Goal: Task Accomplishment & Management: Use online tool/utility

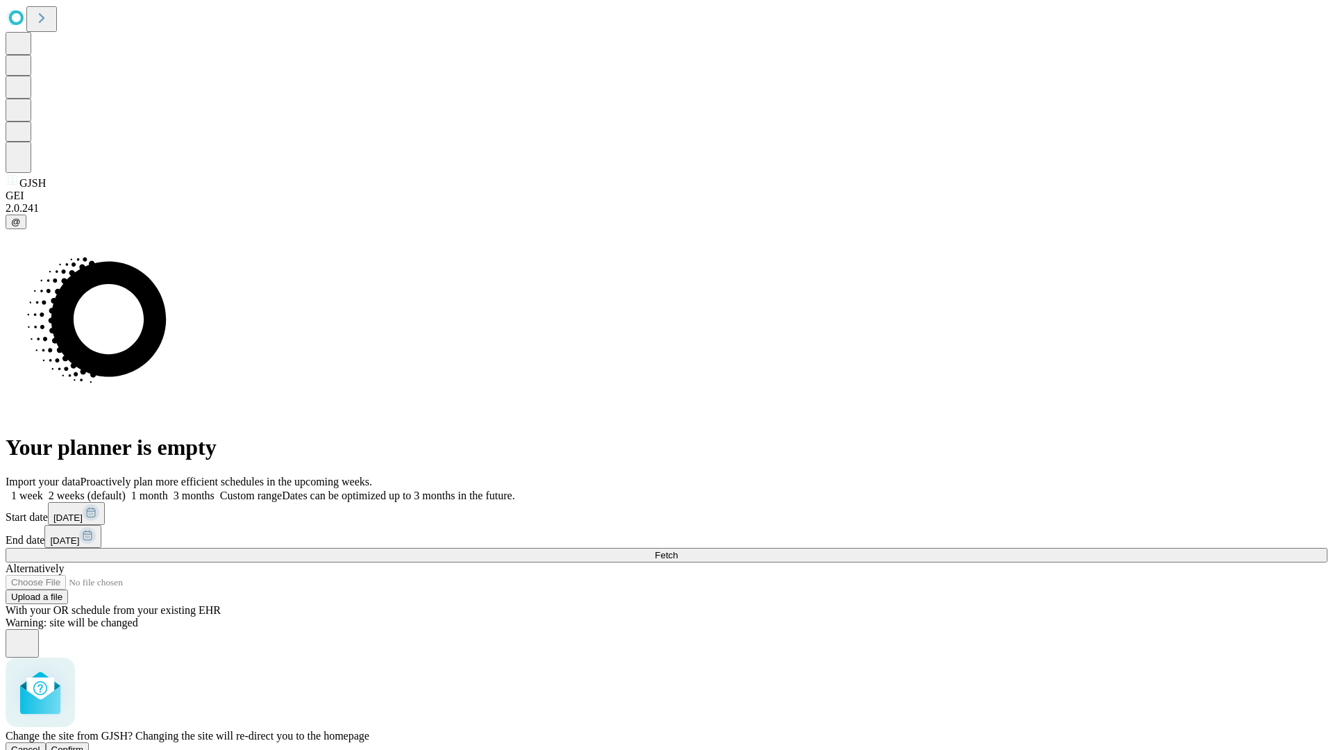
click at [84, 744] on span "Confirm" at bounding box center [67, 749] width 33 height 10
click at [168, 490] on label "1 month" at bounding box center [147, 496] width 42 height 12
click at [678, 550] on span "Fetch" at bounding box center [666, 555] width 23 height 10
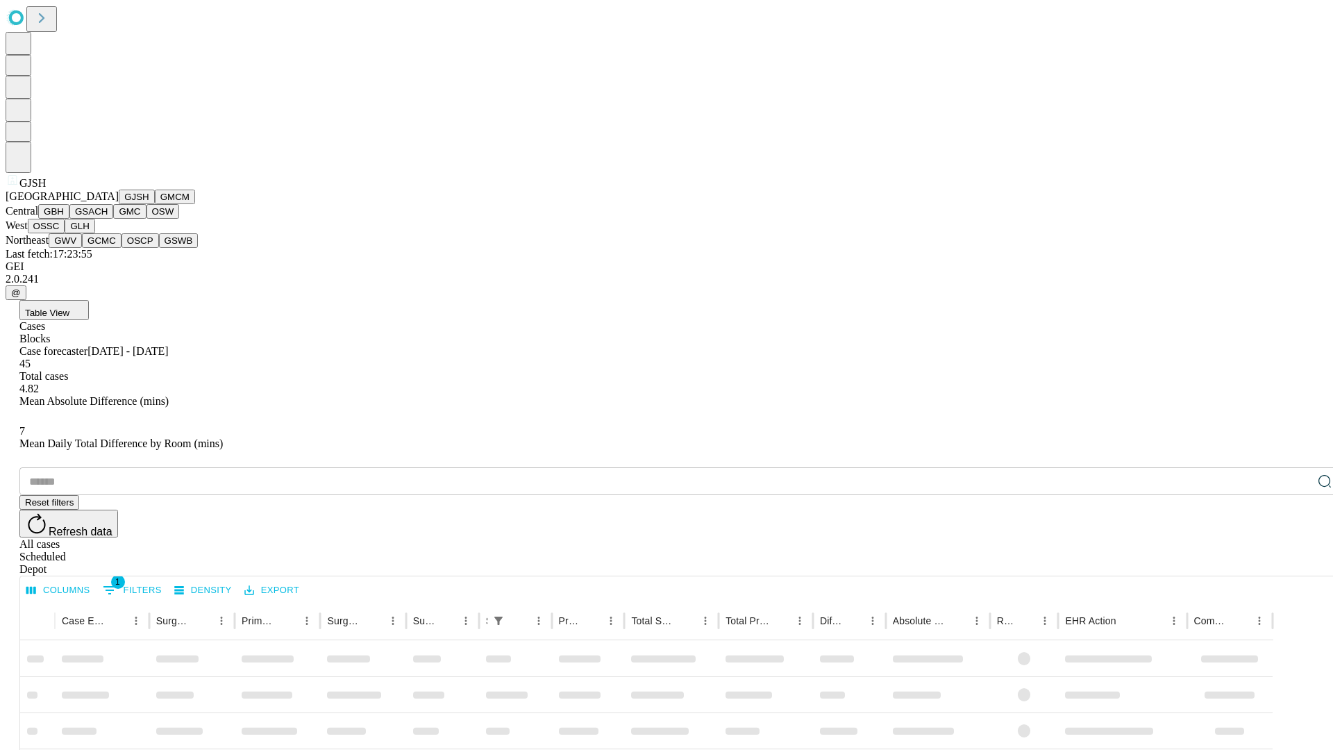
click at [155, 204] on button "GMCM" at bounding box center [175, 197] width 40 height 15
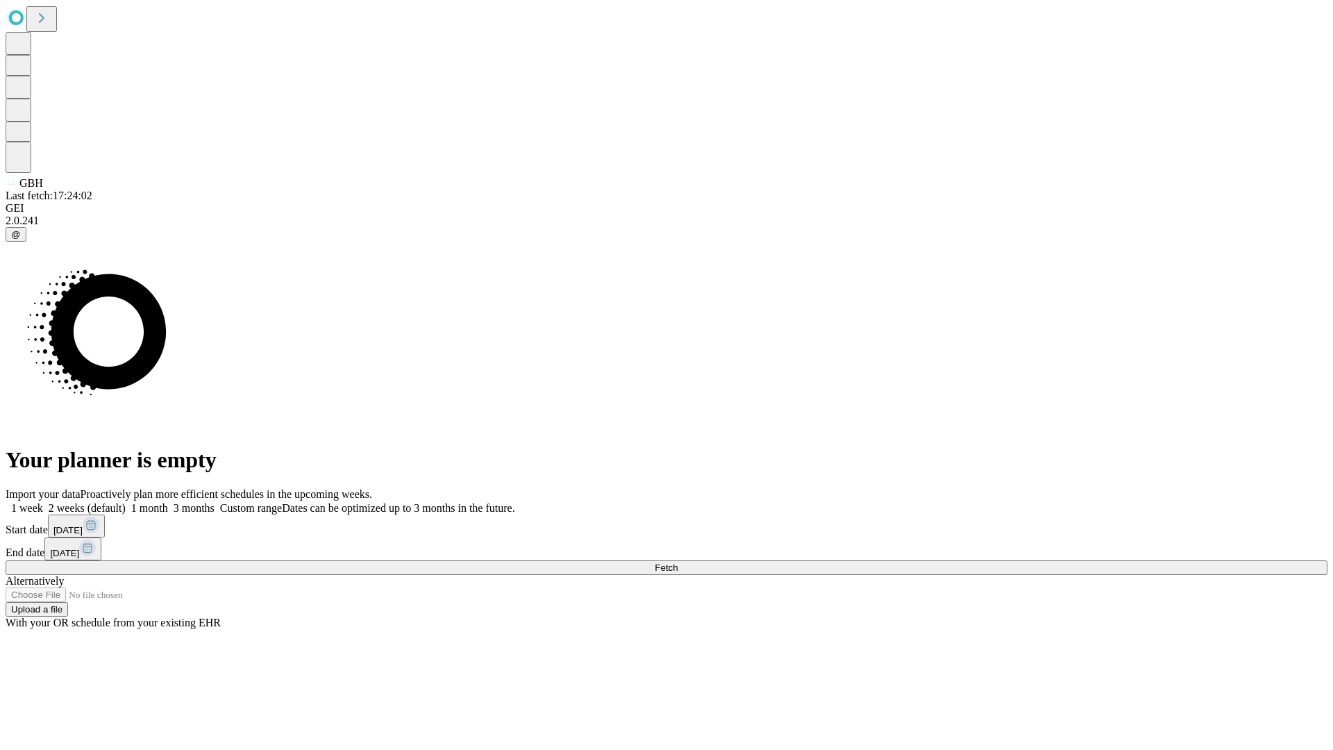
click at [168, 502] on label "1 month" at bounding box center [147, 508] width 42 height 12
click at [678, 563] on span "Fetch" at bounding box center [666, 568] width 23 height 10
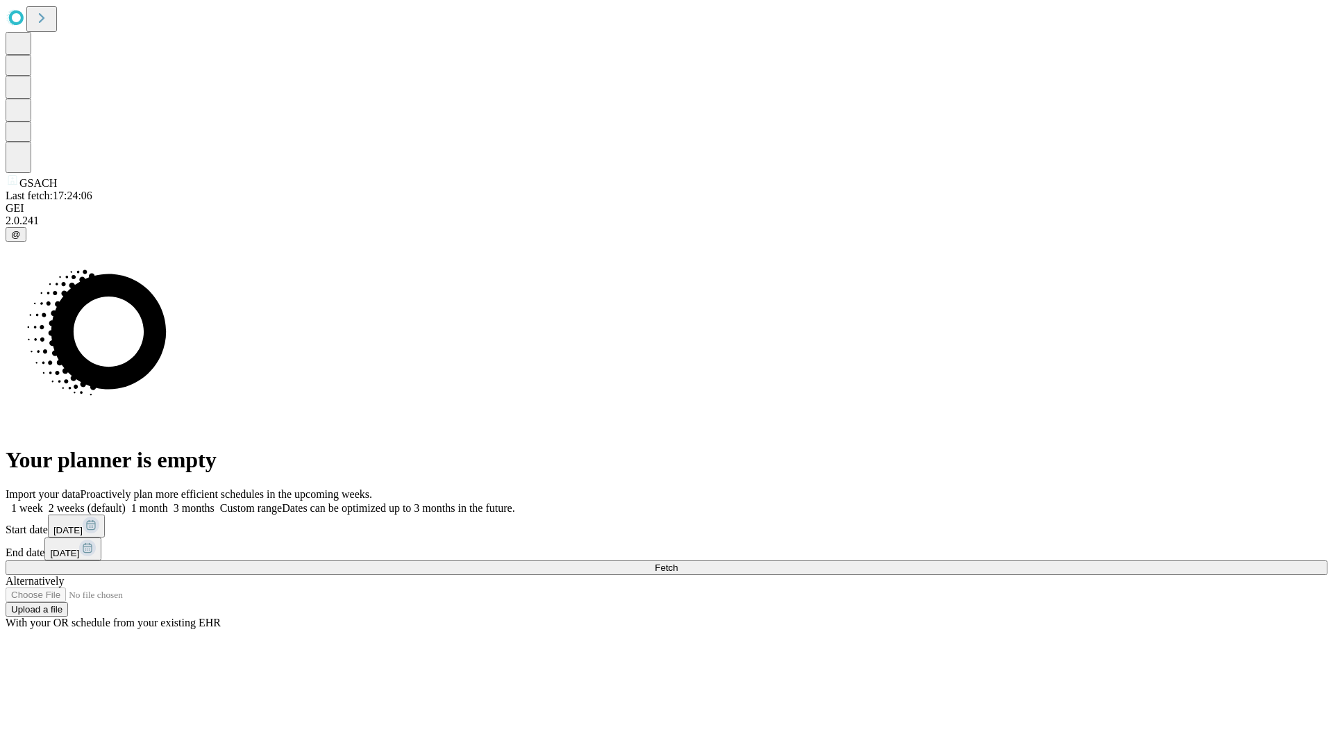
click at [168, 502] on label "1 month" at bounding box center [147, 508] width 42 height 12
click at [678, 563] on span "Fetch" at bounding box center [666, 568] width 23 height 10
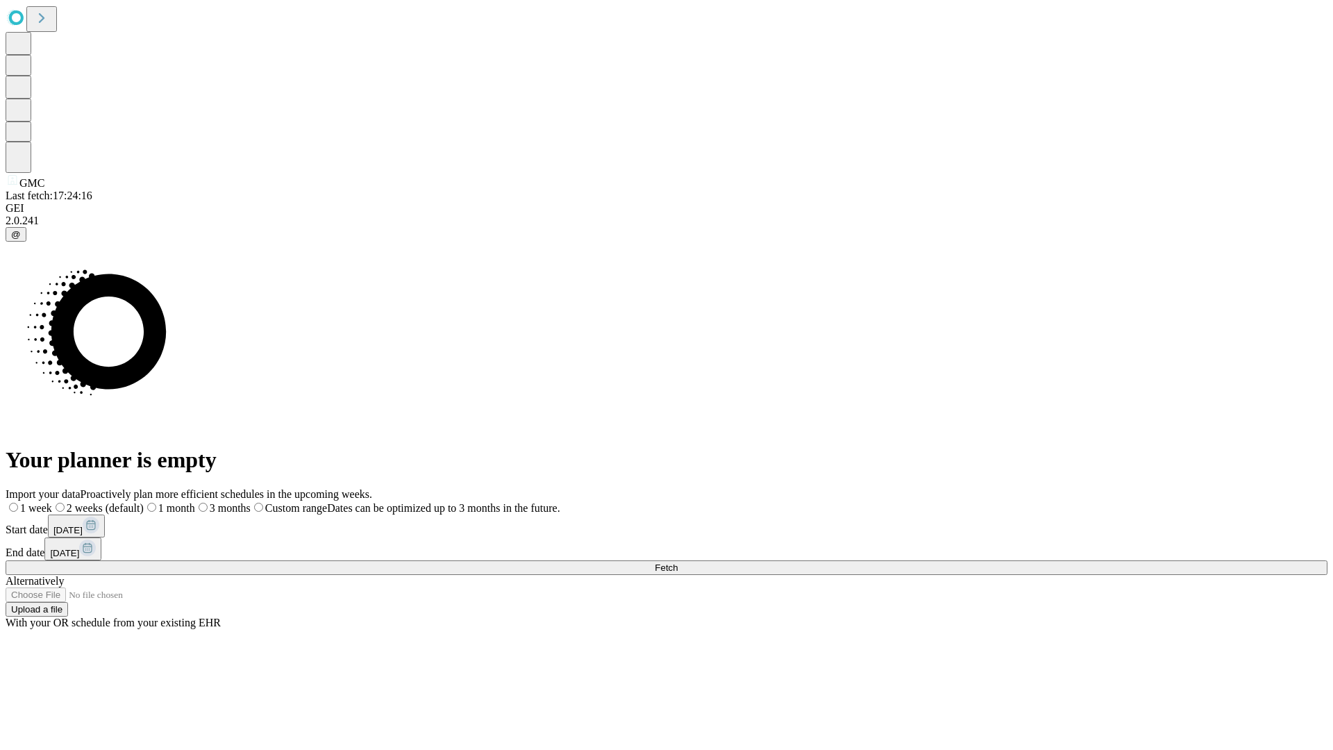
click at [195, 502] on label "1 month" at bounding box center [169, 508] width 51 height 12
click at [678, 563] on span "Fetch" at bounding box center [666, 568] width 23 height 10
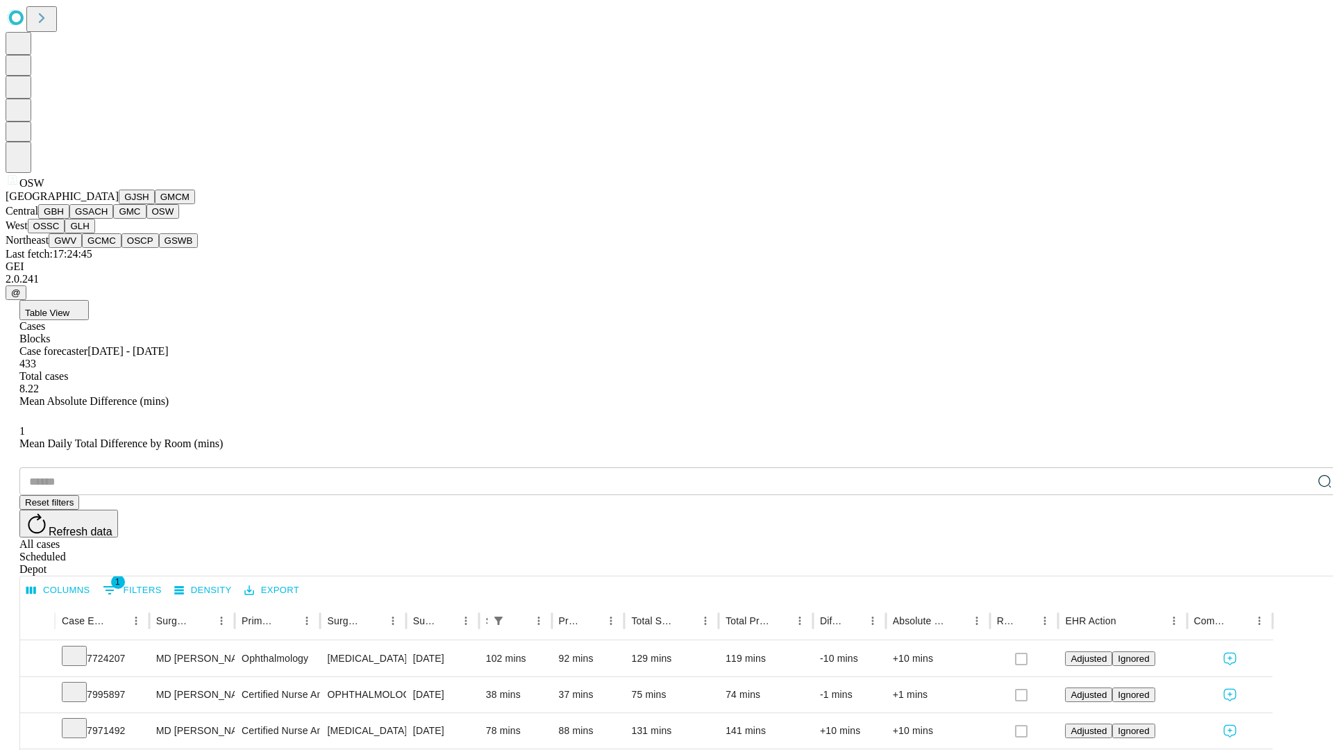
click at [65, 233] on button "OSSC" at bounding box center [47, 226] width 38 height 15
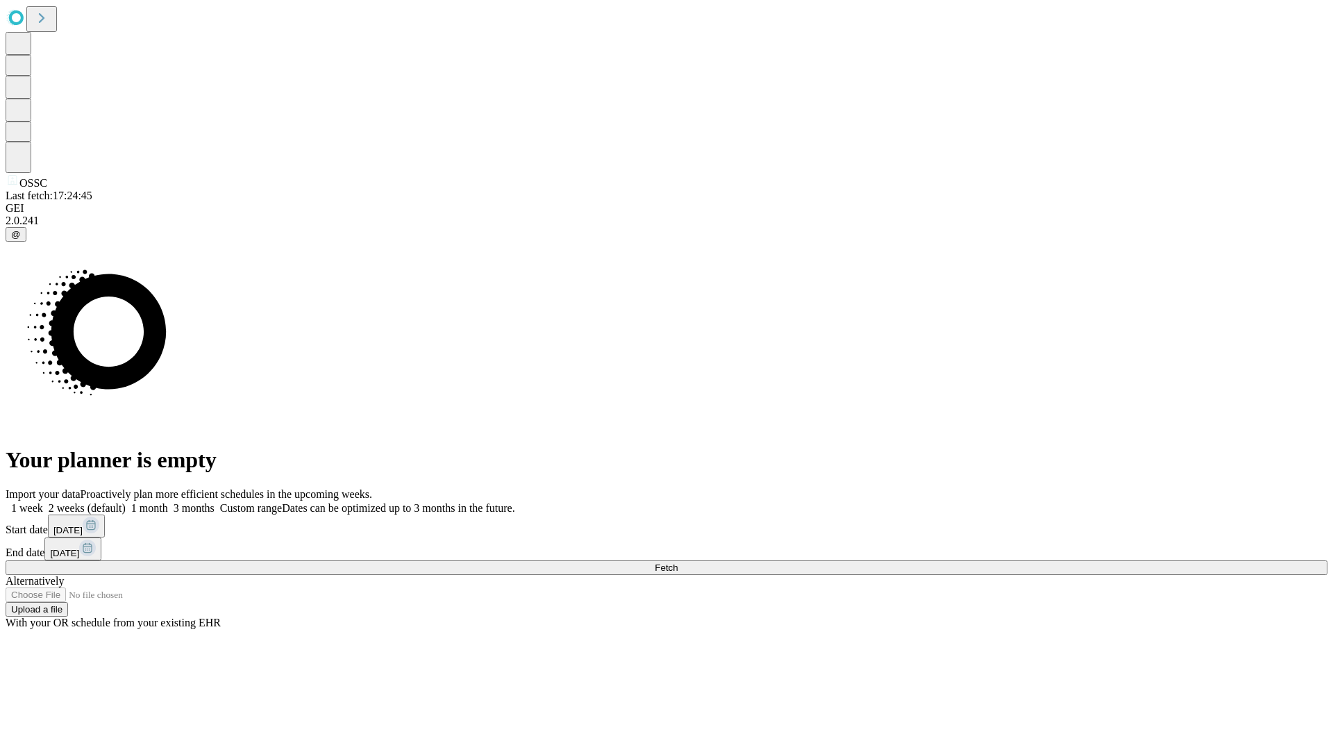
click at [168, 502] on label "1 month" at bounding box center [147, 508] width 42 height 12
click at [678, 563] on span "Fetch" at bounding box center [666, 568] width 23 height 10
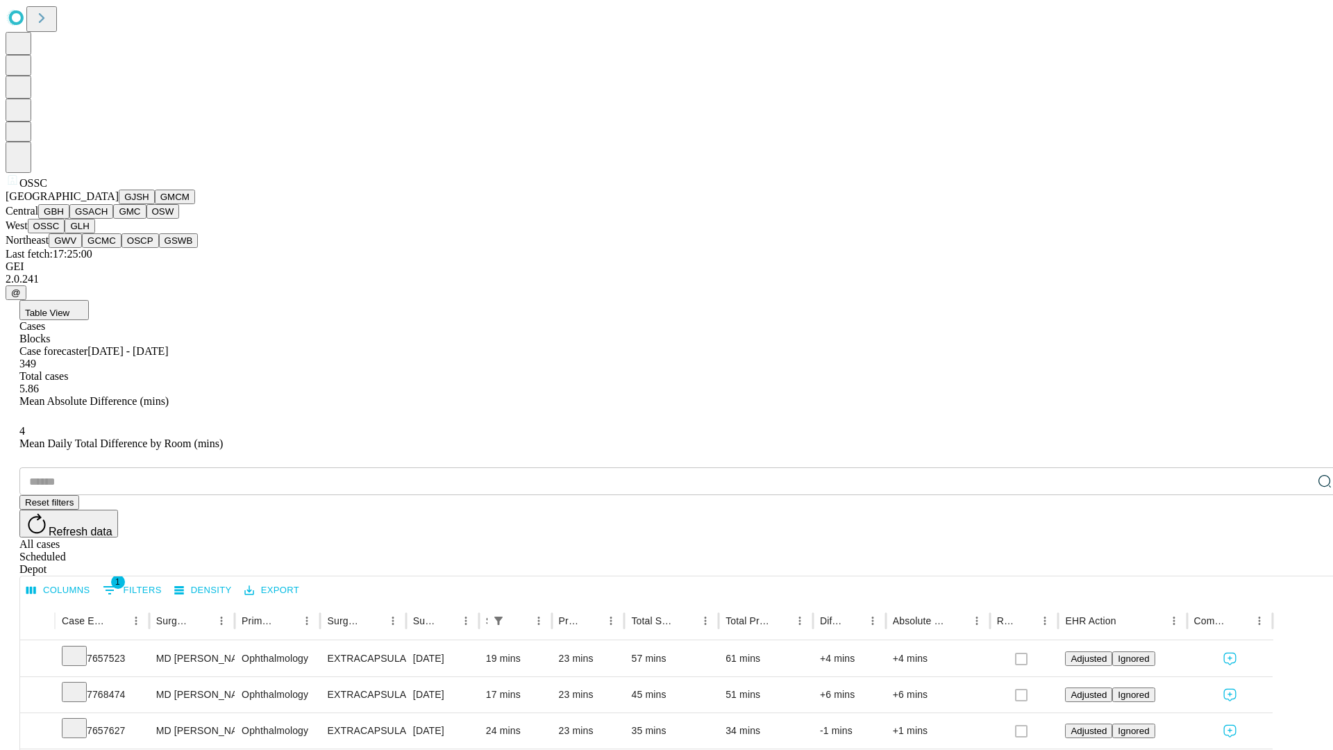
click at [94, 233] on button "GLH" at bounding box center [80, 226] width 30 height 15
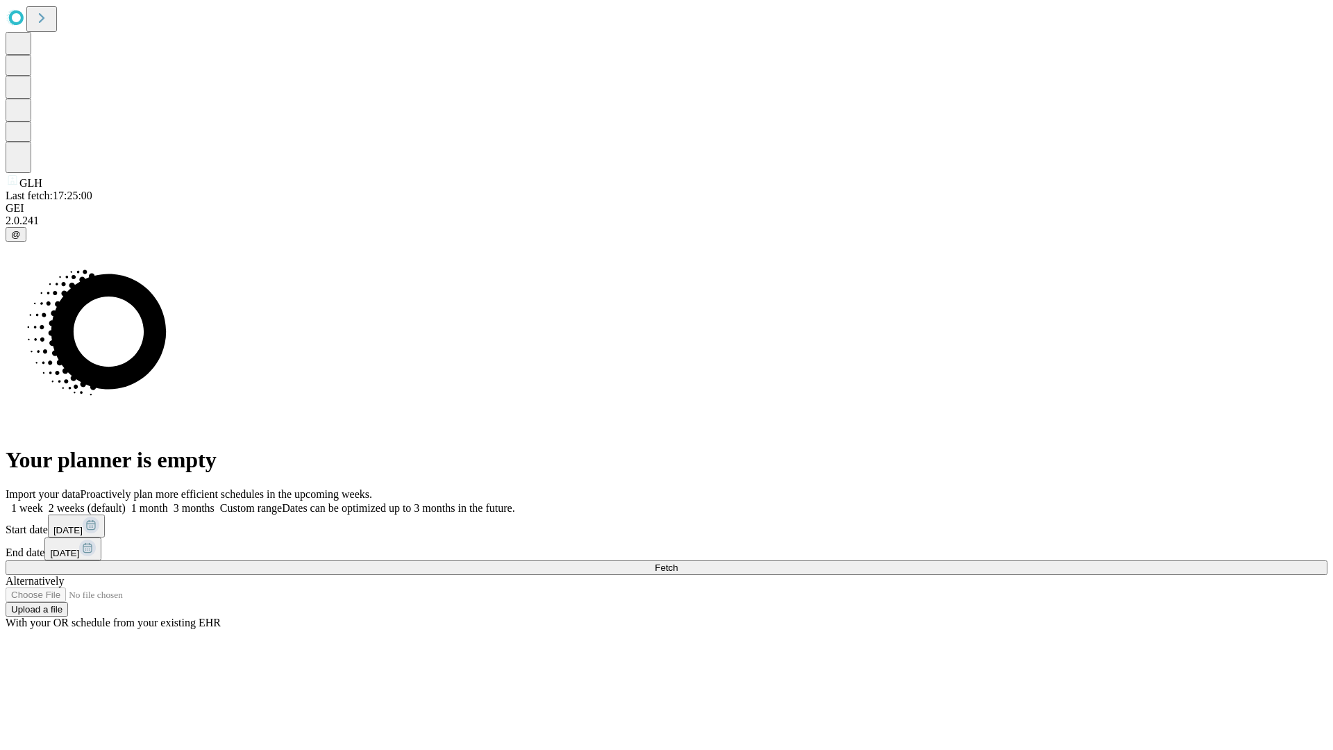
click at [168, 502] on label "1 month" at bounding box center [147, 508] width 42 height 12
click at [678, 563] on span "Fetch" at bounding box center [666, 568] width 23 height 10
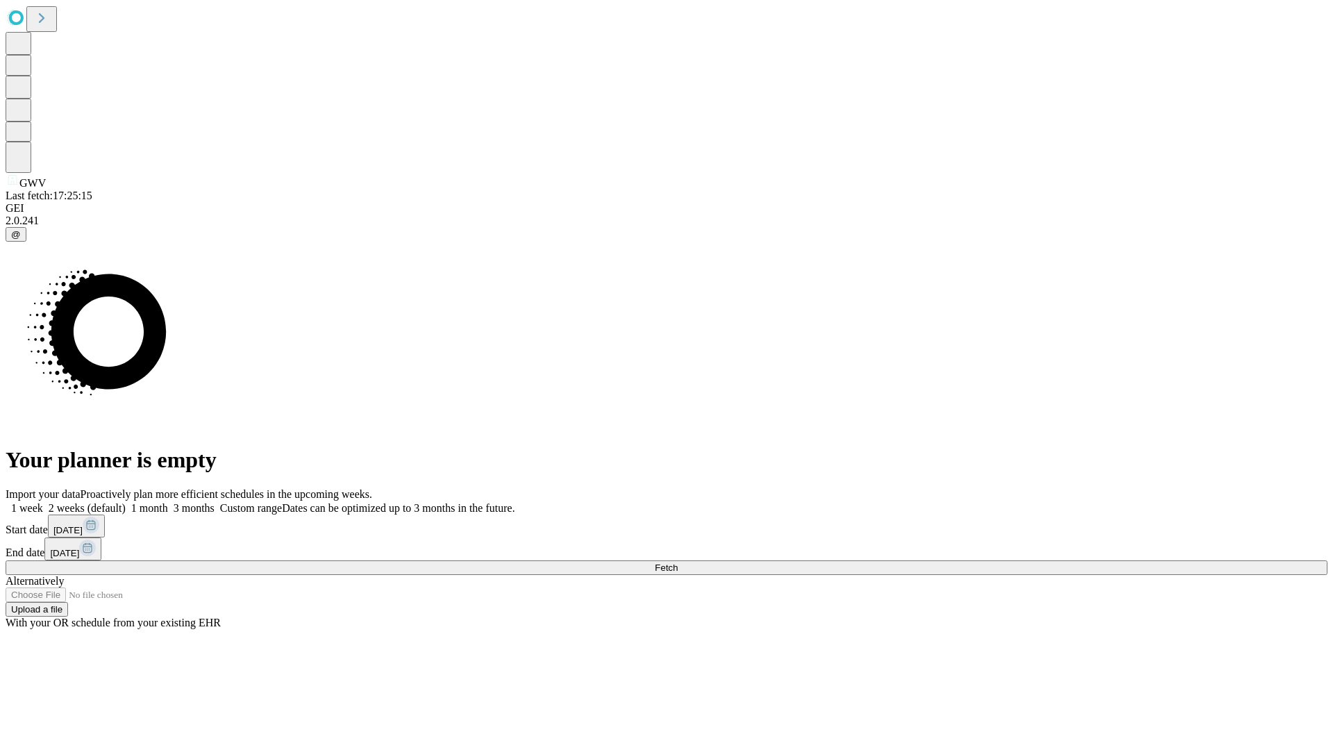
click at [168, 502] on label "1 month" at bounding box center [147, 508] width 42 height 12
click at [678, 563] on span "Fetch" at bounding box center [666, 568] width 23 height 10
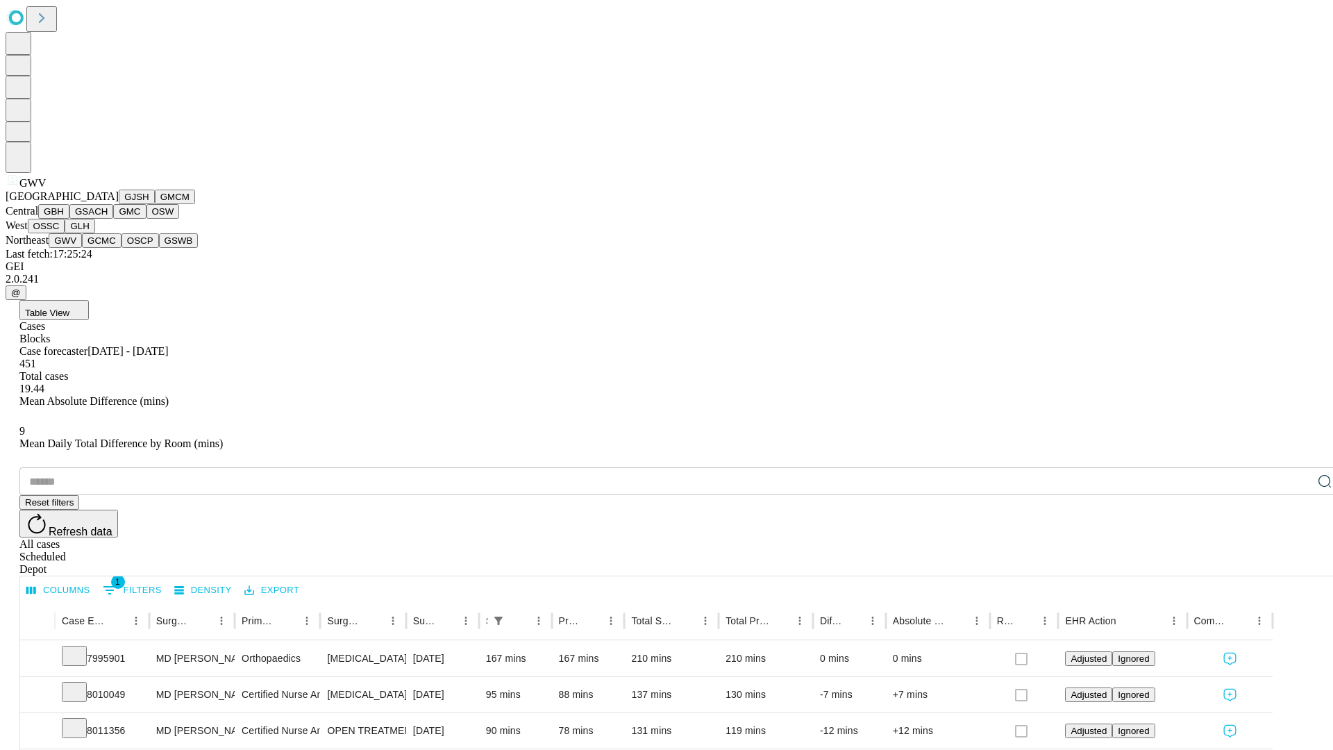
click at [108, 248] on button "GCMC" at bounding box center [102, 240] width 40 height 15
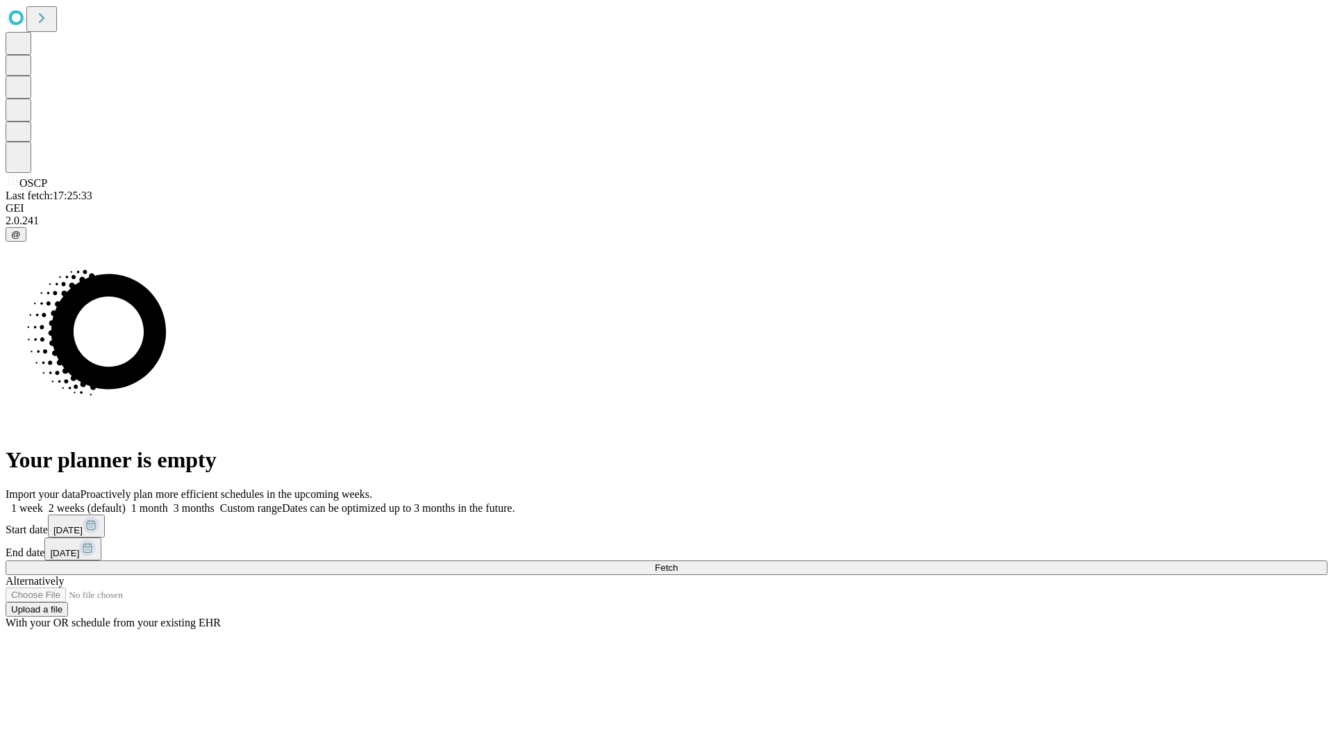
click at [168, 502] on label "1 month" at bounding box center [147, 508] width 42 height 12
click at [678, 563] on span "Fetch" at bounding box center [666, 568] width 23 height 10
